Goal: Check status

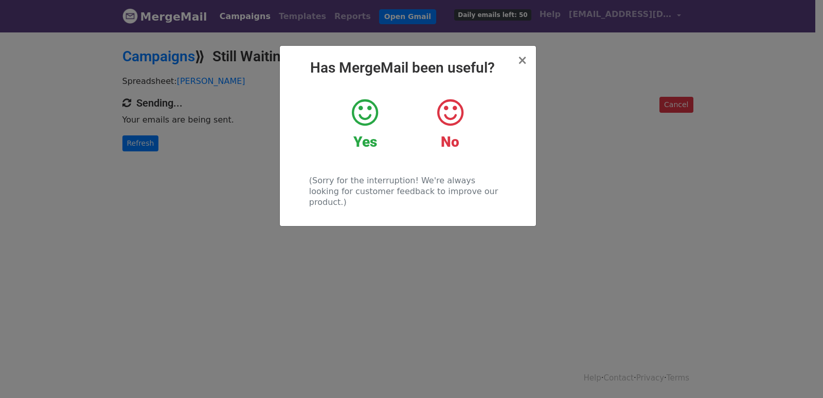
drag, startPoint x: 199, startPoint y: 209, endPoint x: 191, endPoint y: 210, distance: 7.8
click at [194, 208] on div "× Has MergeMail been useful? Yes No (Sorry for the interruption! We're always l…" at bounding box center [411, 214] width 823 height 367
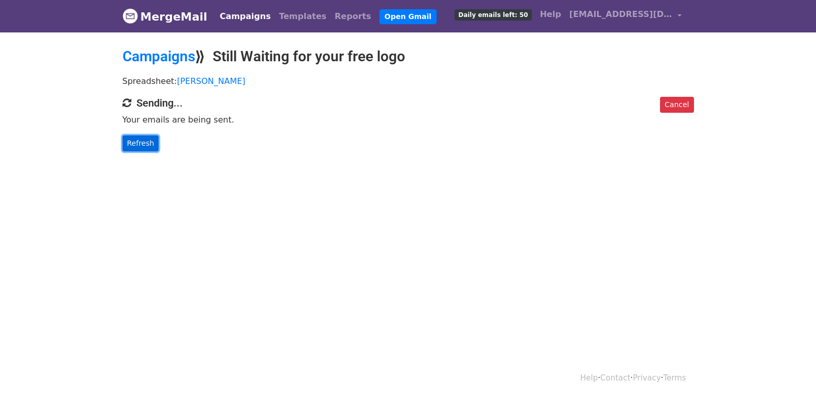
click at [141, 143] on link "Refresh" at bounding box center [140, 143] width 37 height 16
drag, startPoint x: 141, startPoint y: 143, endPoint x: 279, endPoint y: 280, distance: 195.4
click at [141, 143] on link "Refresh" at bounding box center [140, 143] width 37 height 16
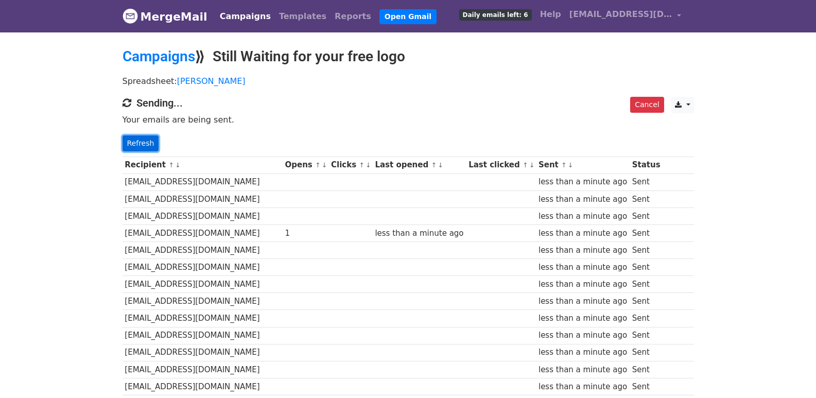
click at [133, 145] on link "Refresh" at bounding box center [140, 143] width 37 height 16
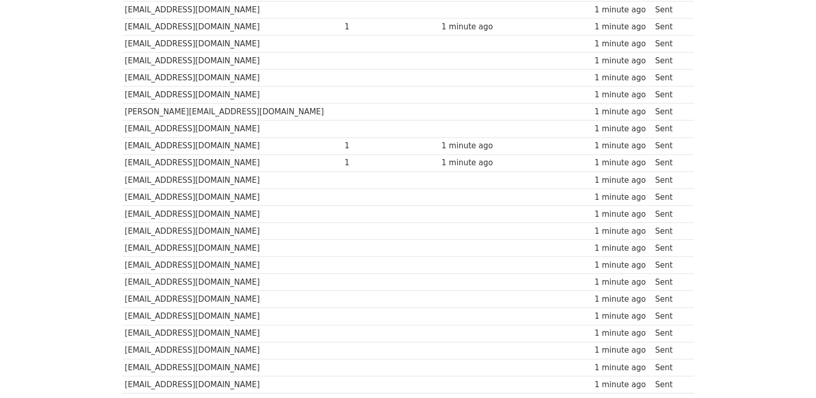
scroll to position [716, 0]
